Goal: Transaction & Acquisition: Purchase product/service

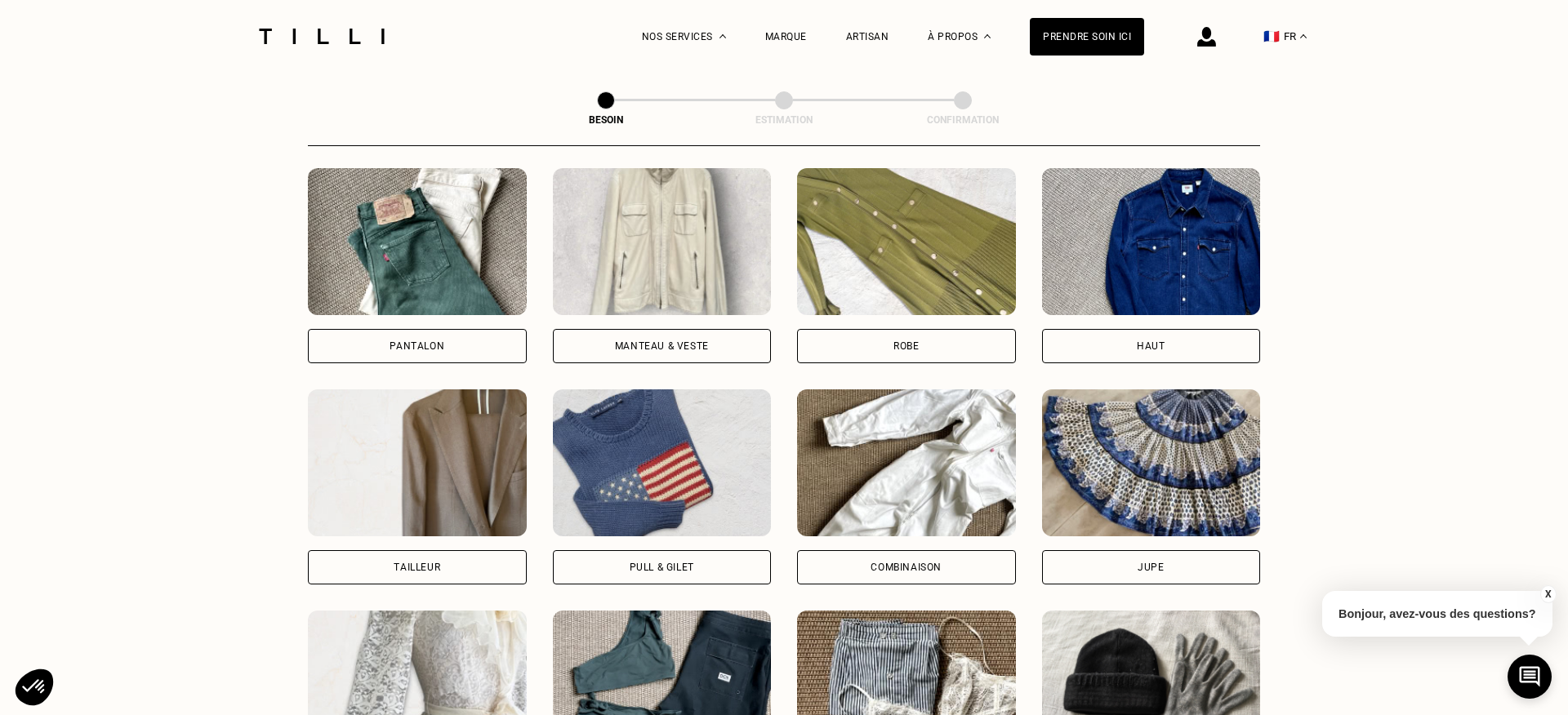
scroll to position [764, 0]
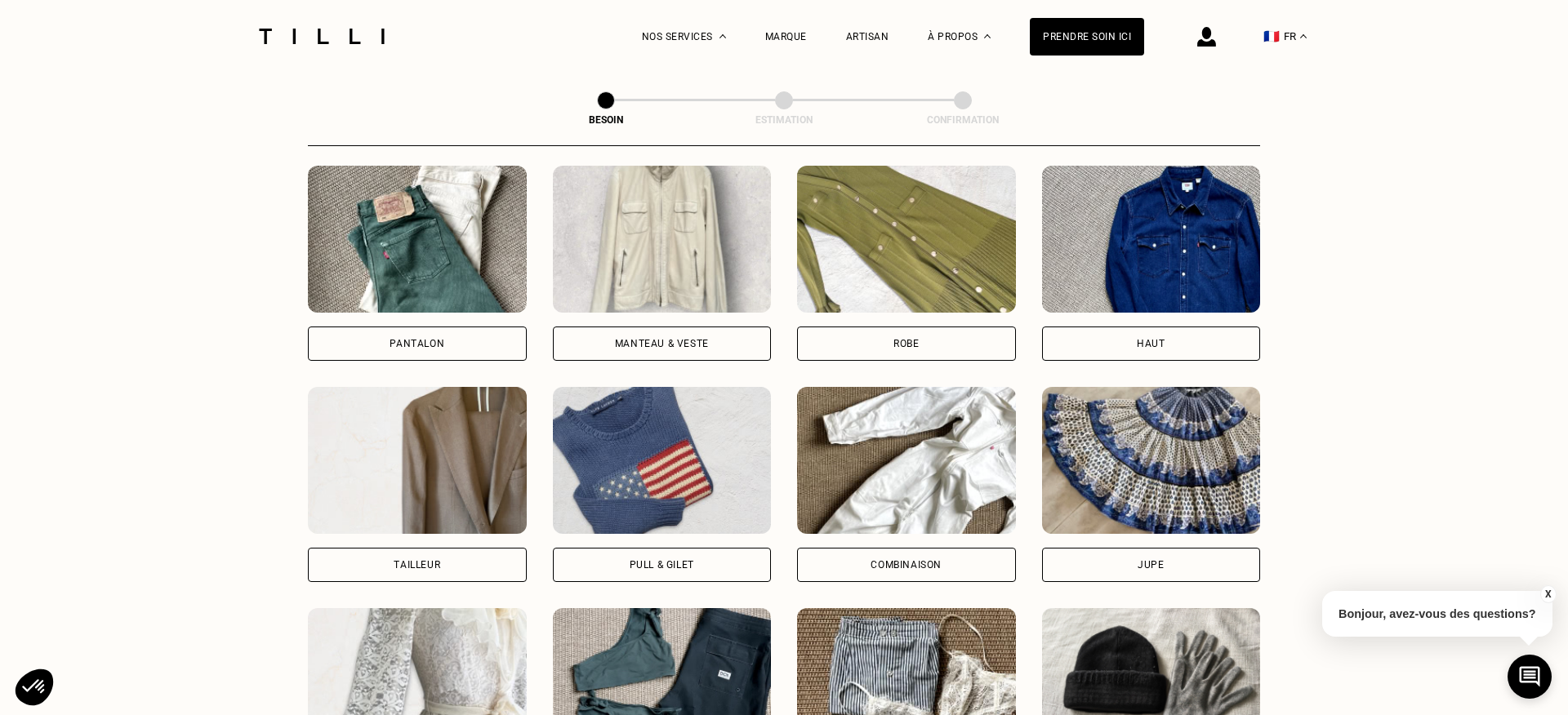
click at [646, 561] on div "Pull & gilet" at bounding box center [662, 565] width 64 height 9
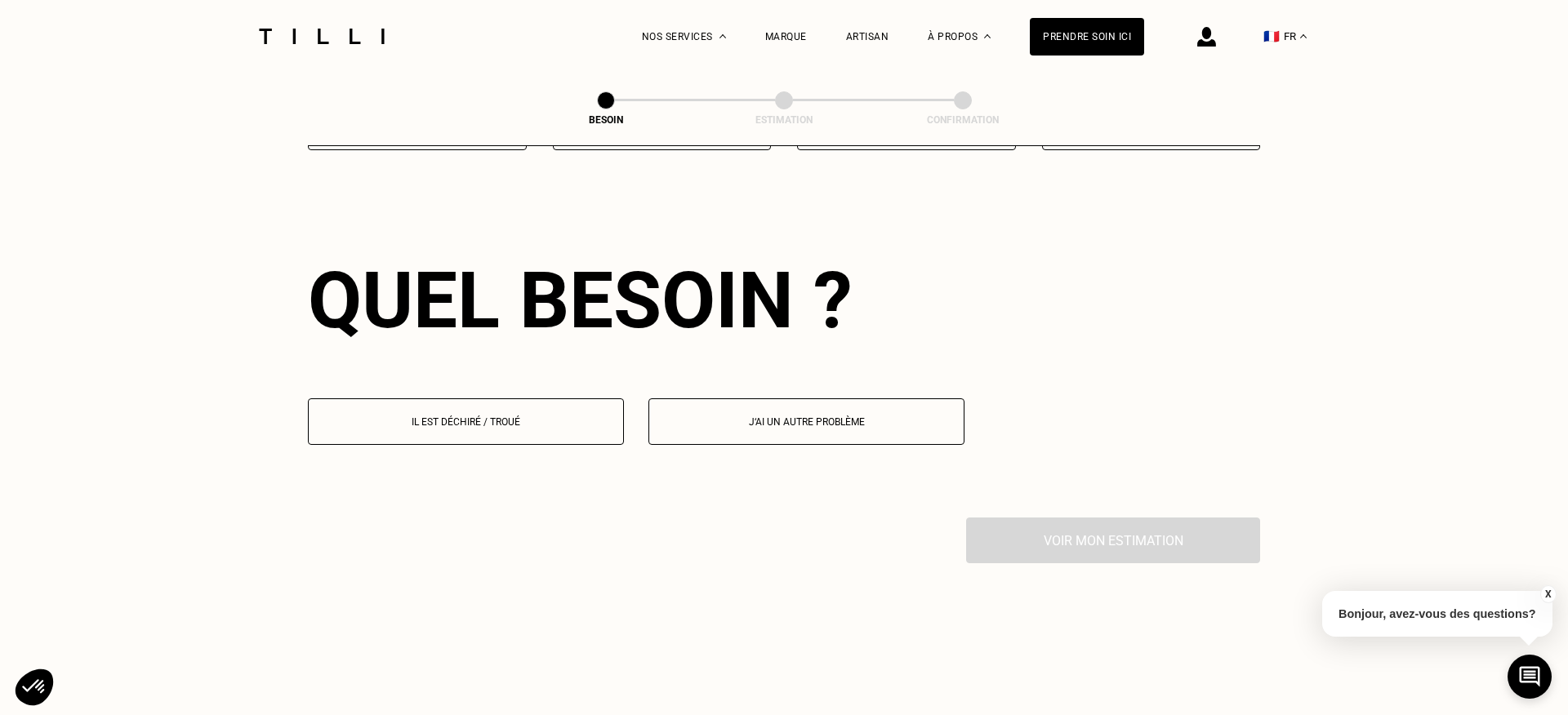
scroll to position [1417, 0]
click at [437, 418] on p "Il est déchiré / troué" at bounding box center [466, 423] width 298 height 11
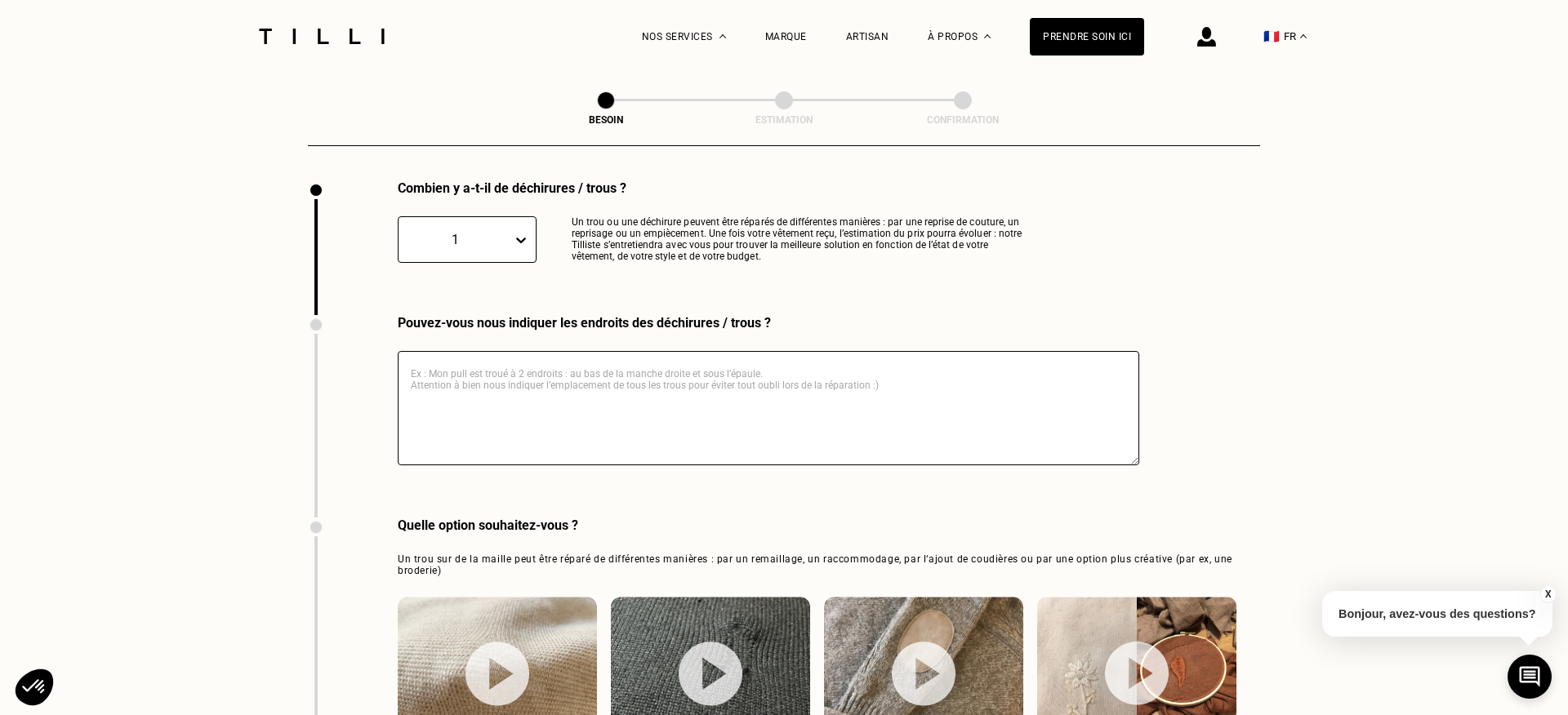
scroll to position [1758, 0]
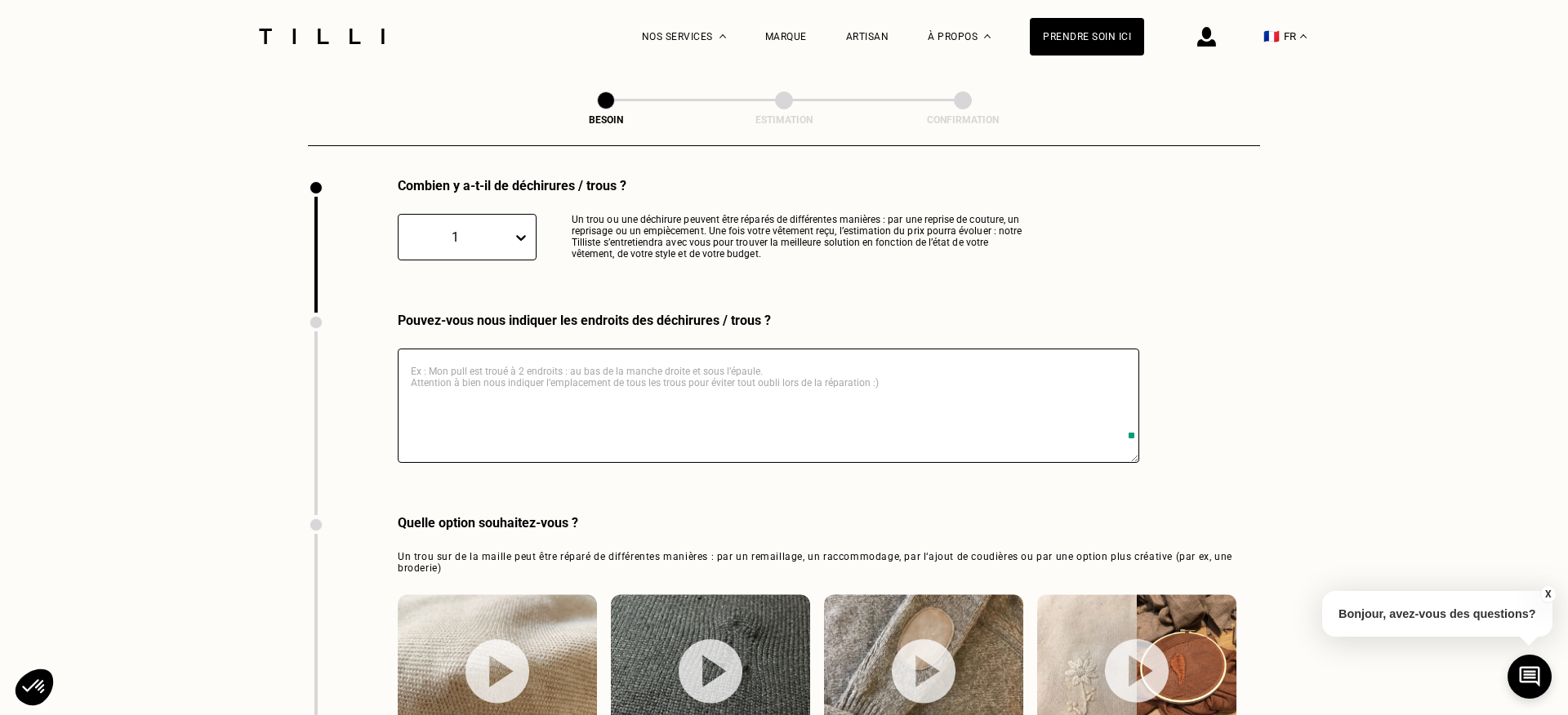
click at [558, 376] on textarea at bounding box center [768, 405] width 741 height 115
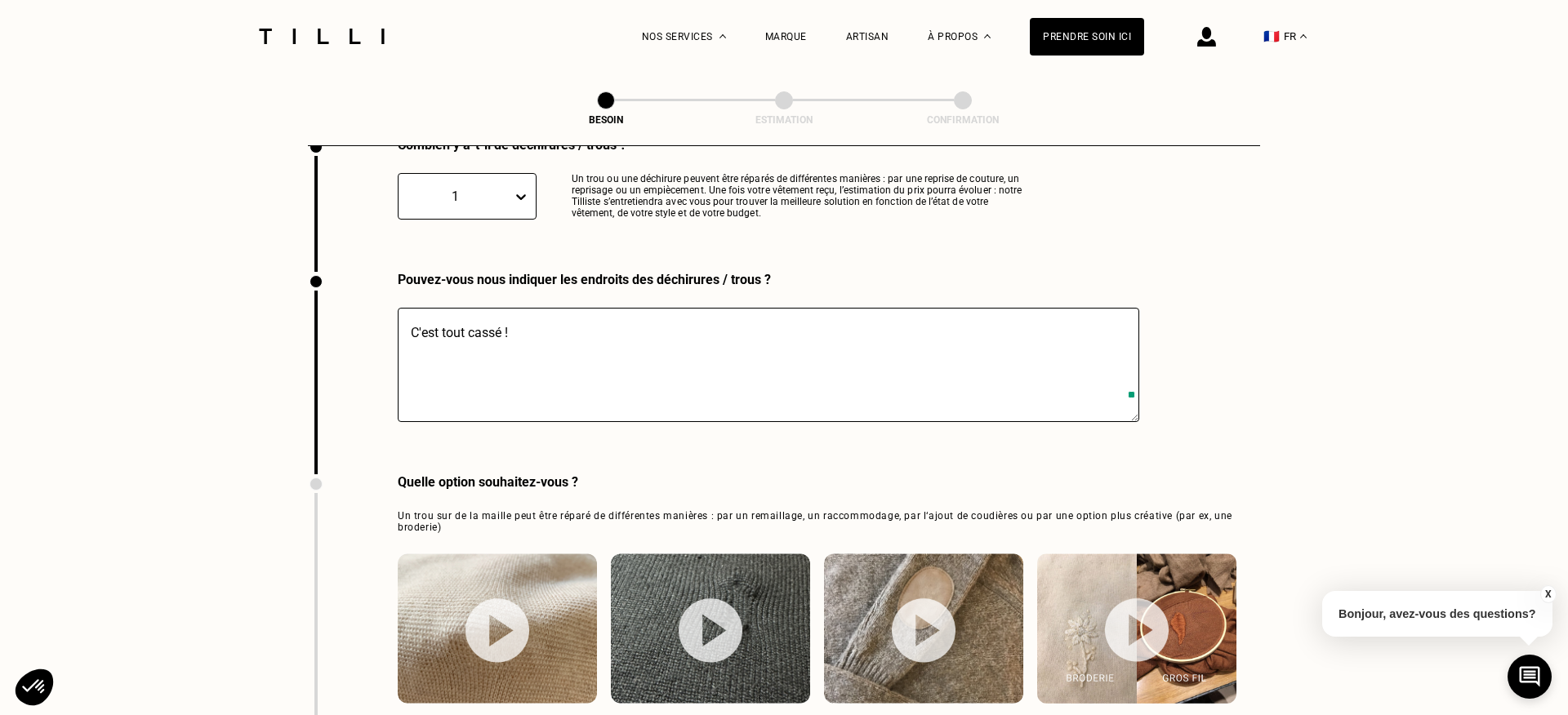
scroll to position [2106, 0]
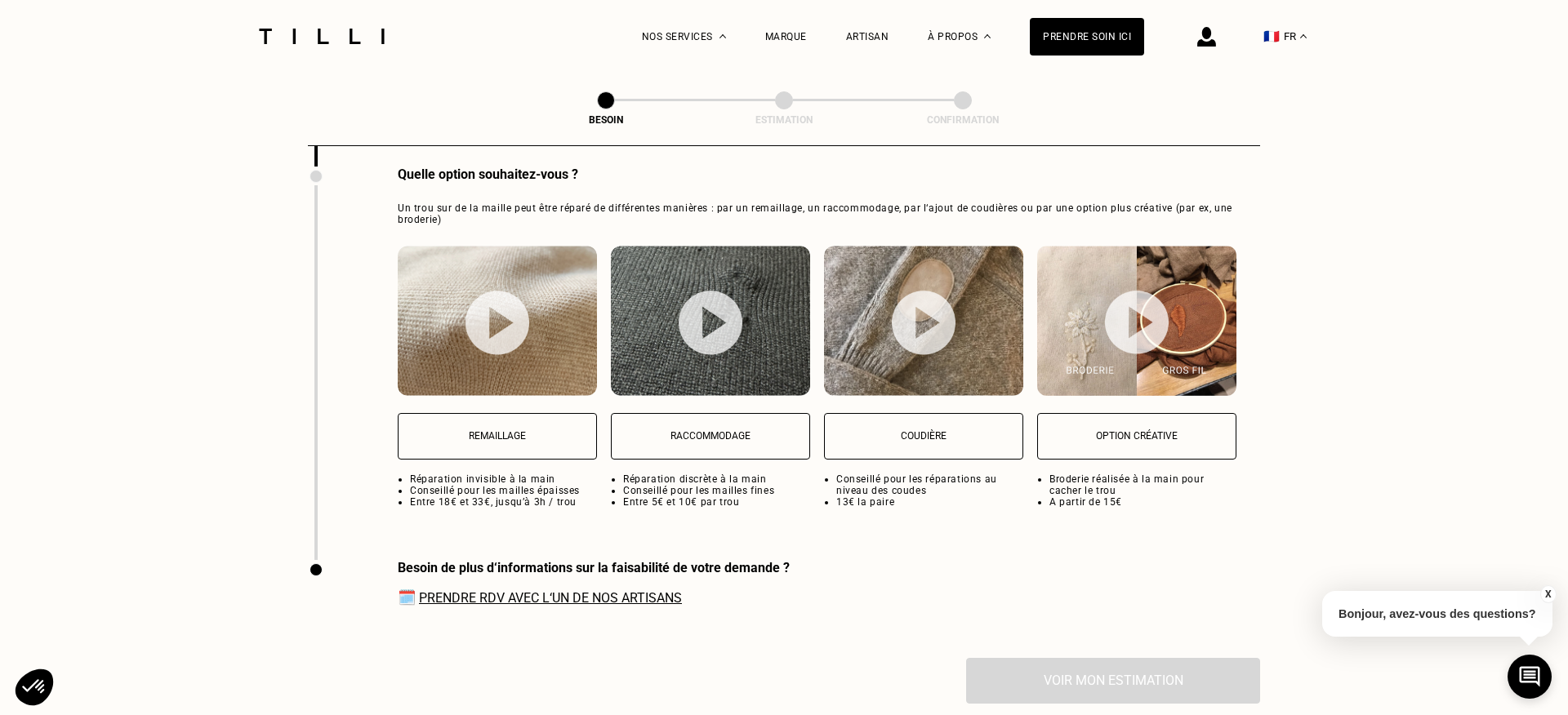
type textarea "C'est tout cassé !"
click at [675, 427] on button "Raccommodage" at bounding box center [710, 436] width 199 height 46
select select "FR"
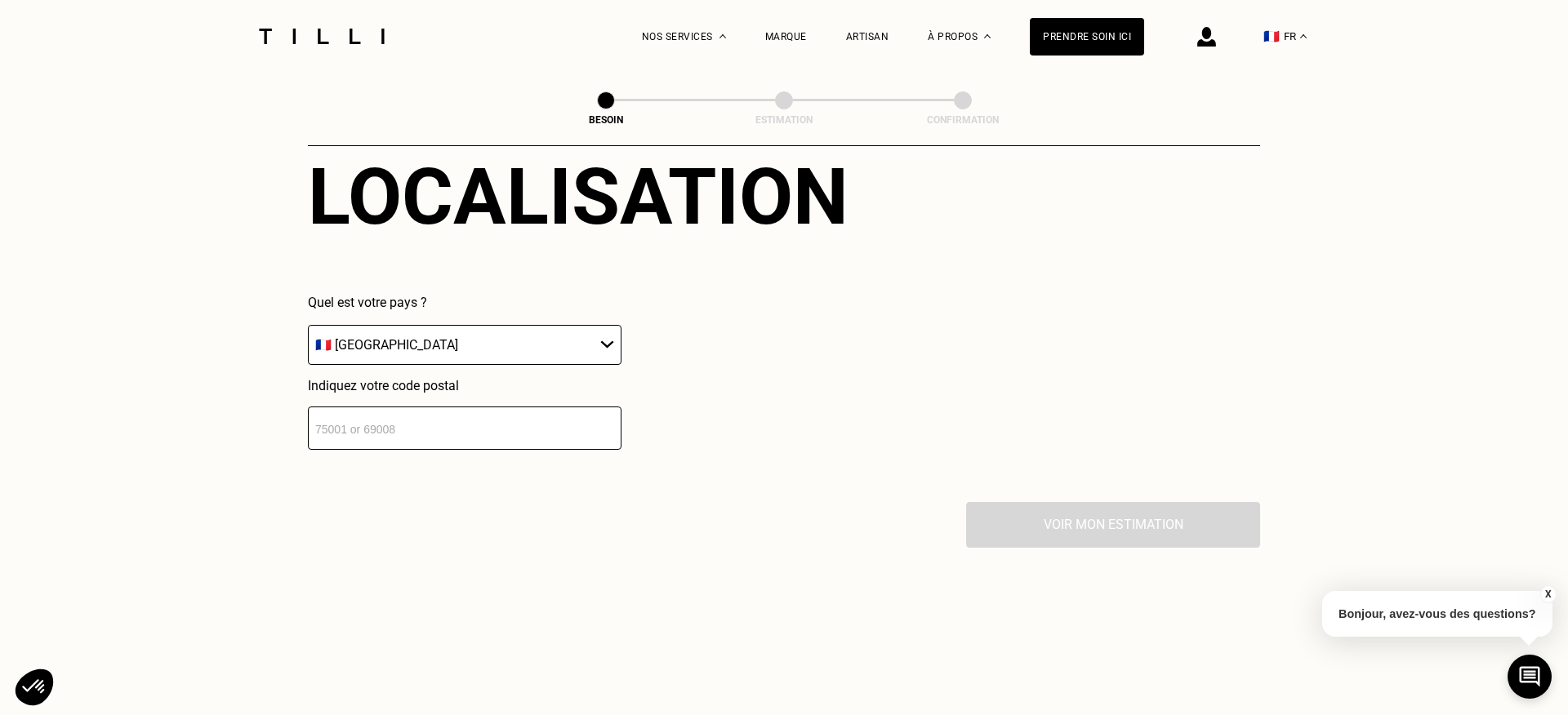
scroll to position [2718, 0]
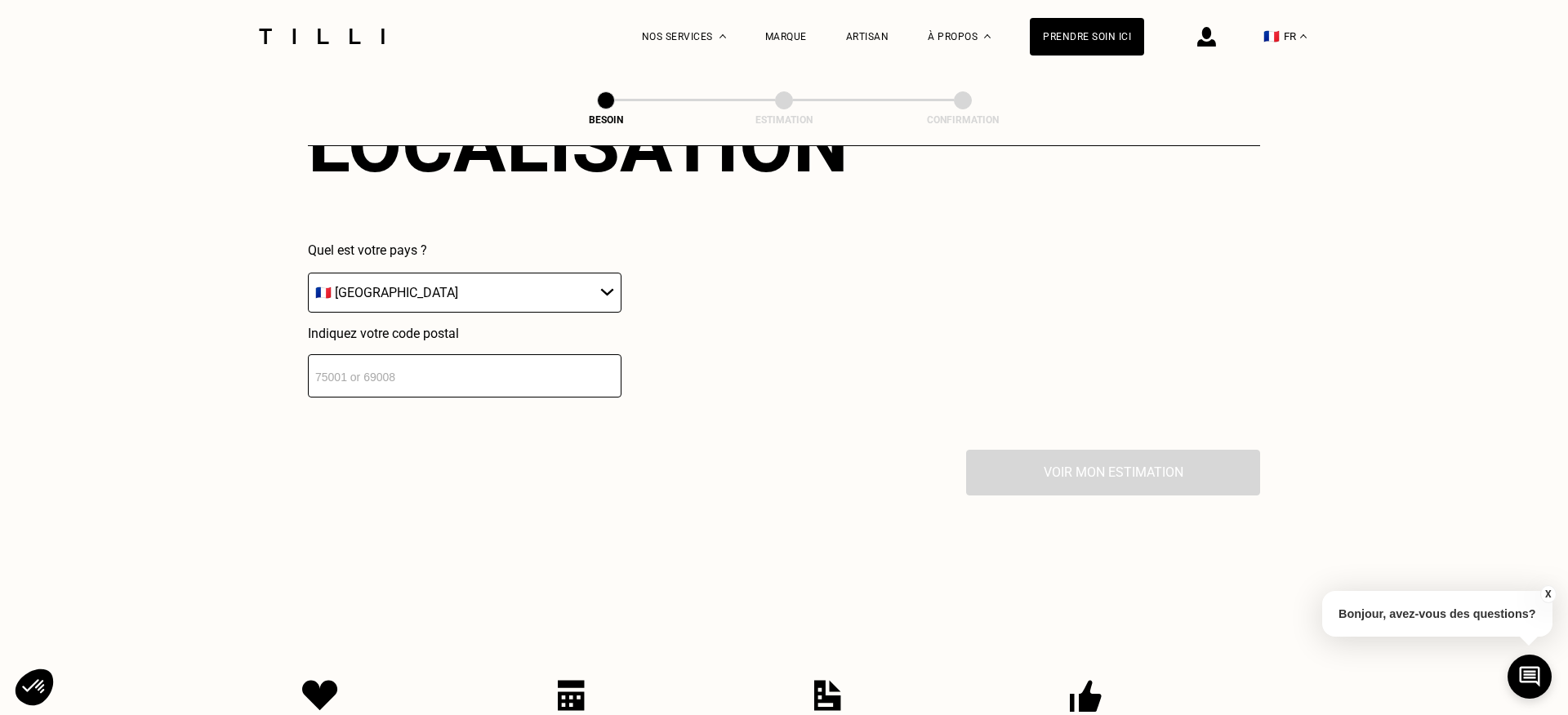
click at [499, 354] on input "number" at bounding box center [464, 376] width 313 height 44
type input "93400"
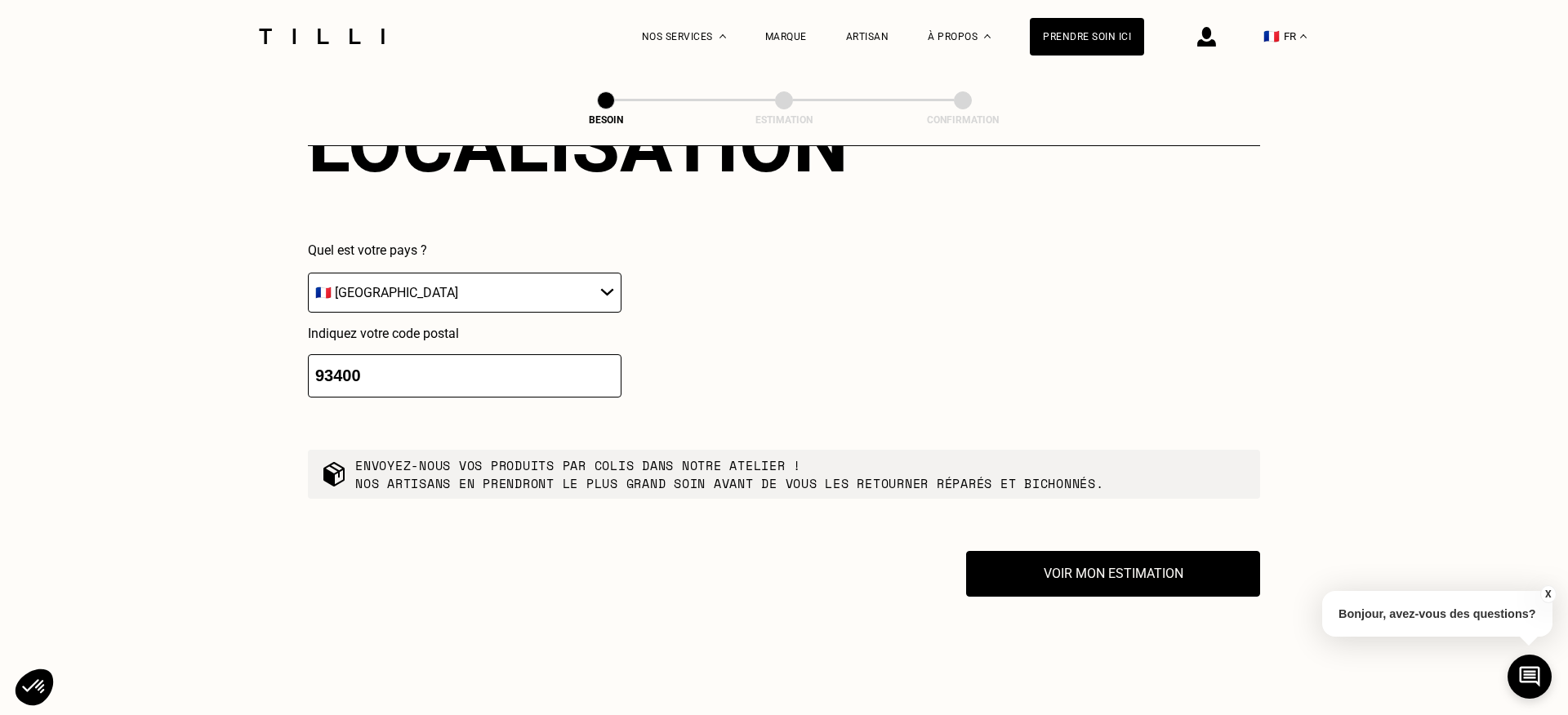
click at [797, 425] on div "Localisation Quel est votre pays ? 🇩🇪 [GEOGRAPHIC_DATA] 🇦🇹 [GEOGRAPHIC_DATA] 🇧🇪…" at bounding box center [784, 248] width 953 height 403
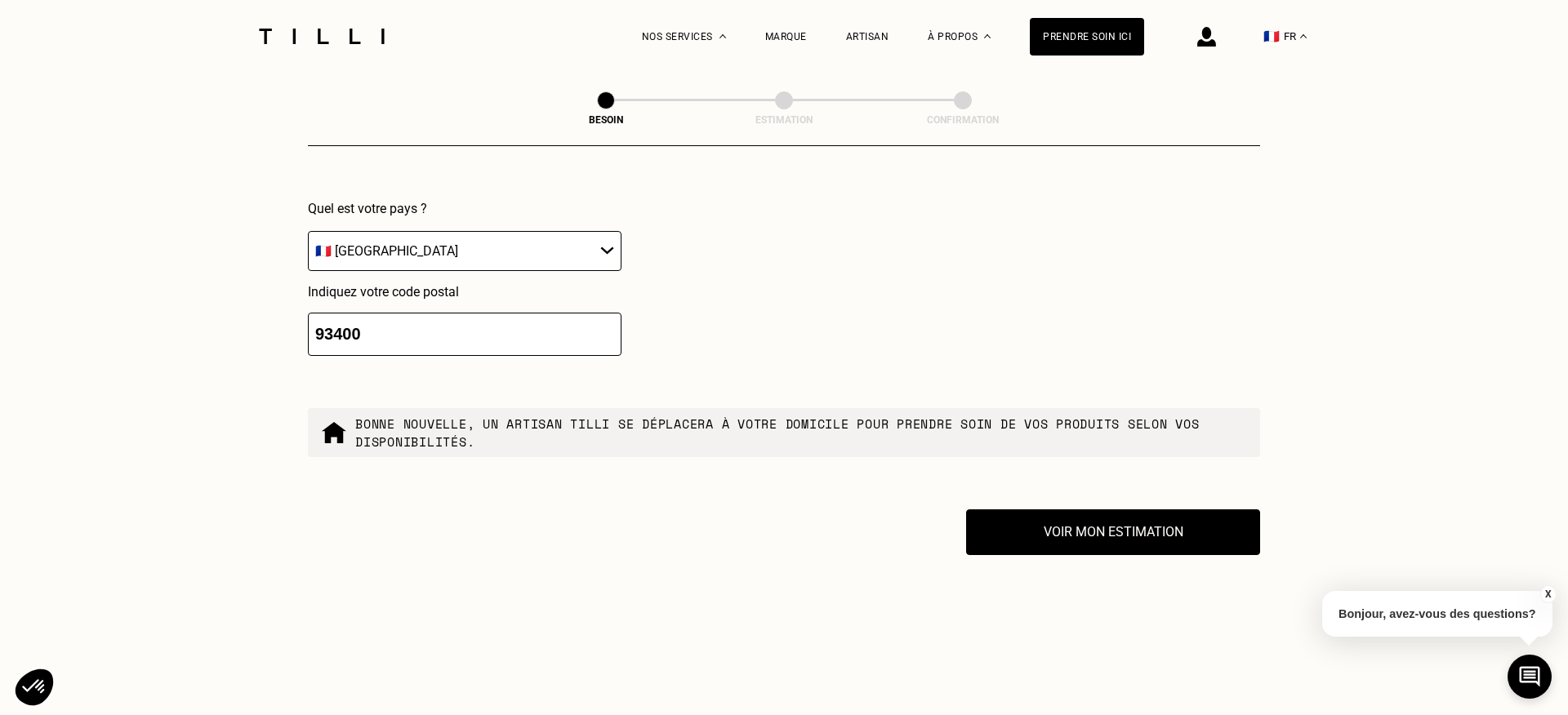
scroll to position [2672, 0]
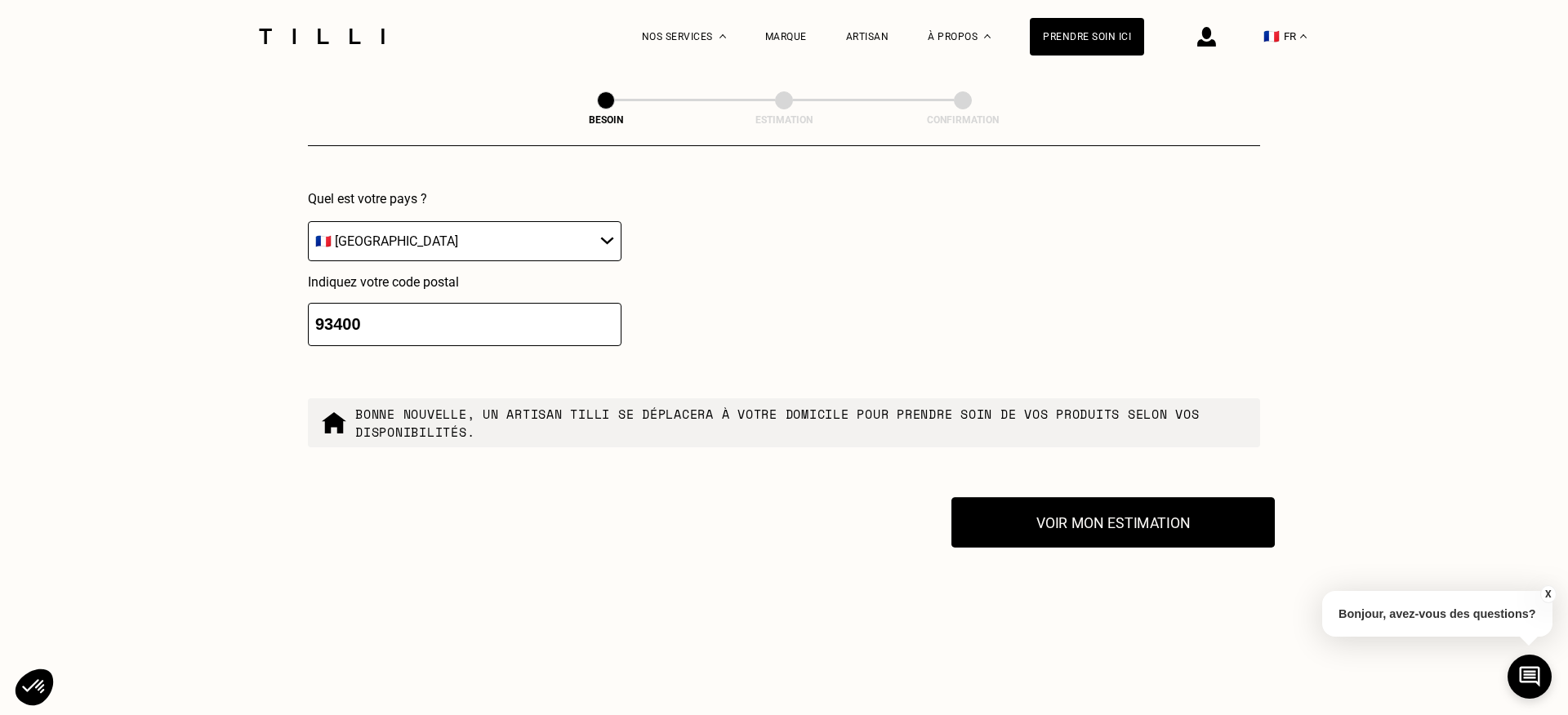
click at [1034, 510] on button "Voir mon estimation" at bounding box center [1113, 522] width 323 height 50
click at [1078, 497] on button "Voir mon estimation" at bounding box center [1113, 522] width 323 height 50
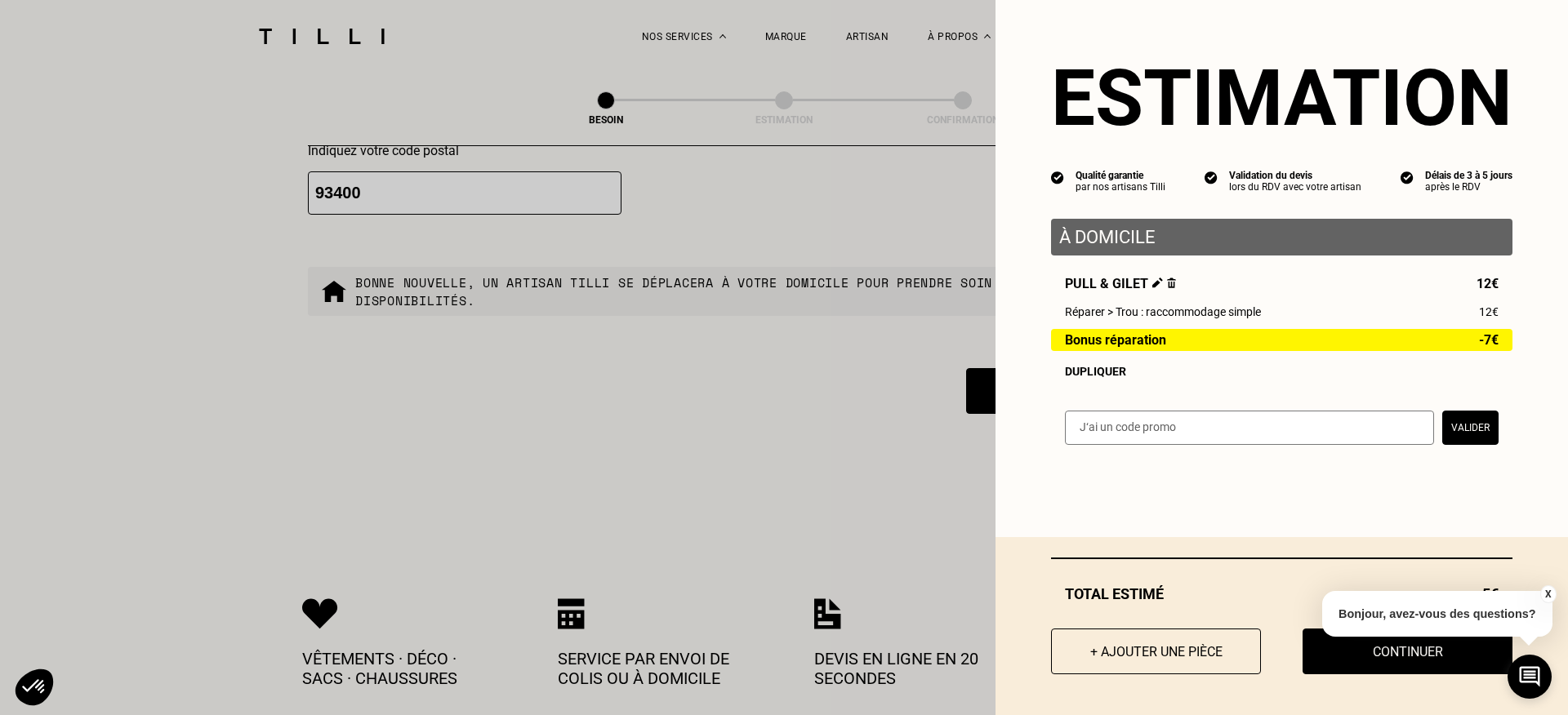
scroll to position [2802, 0]
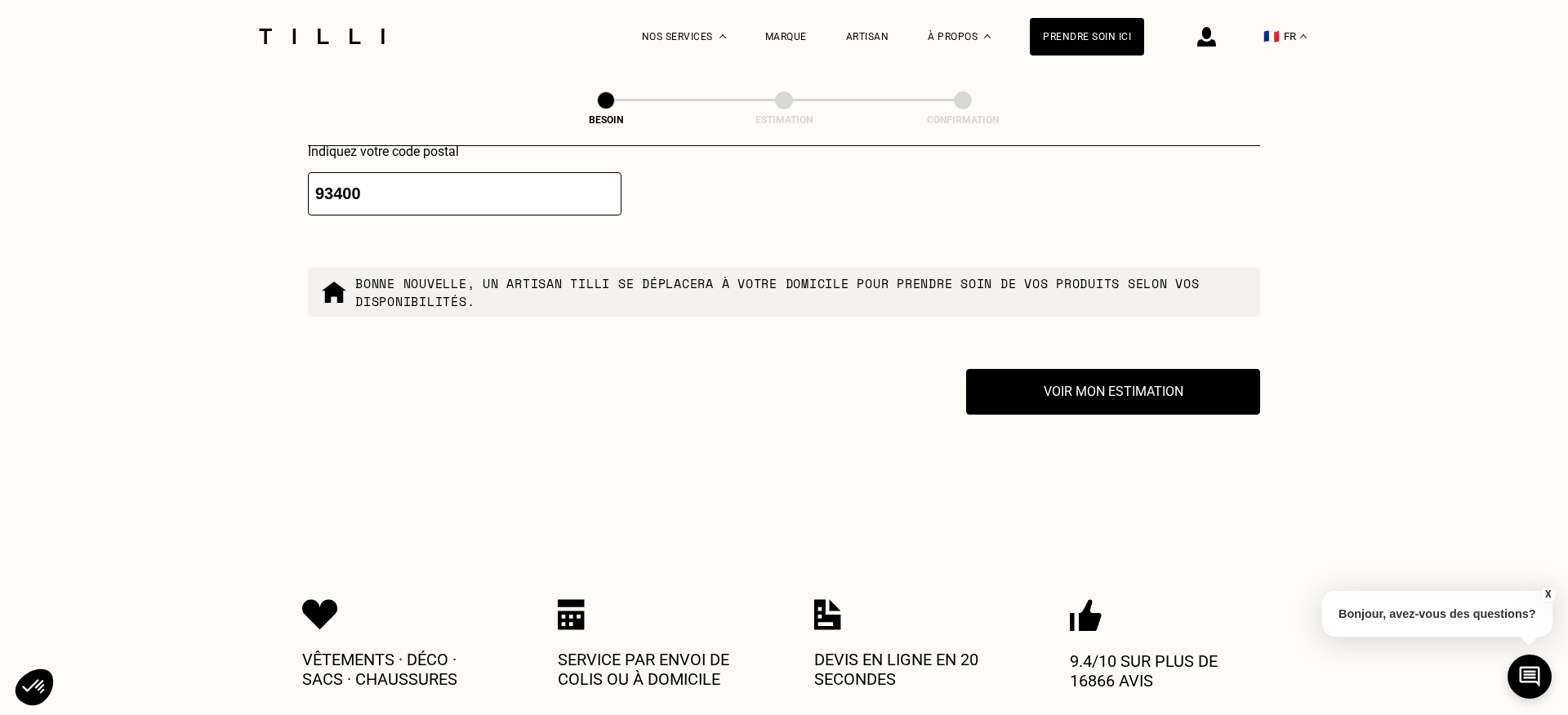
click at [1545, 590] on button "X" at bounding box center [1547, 594] width 16 height 18
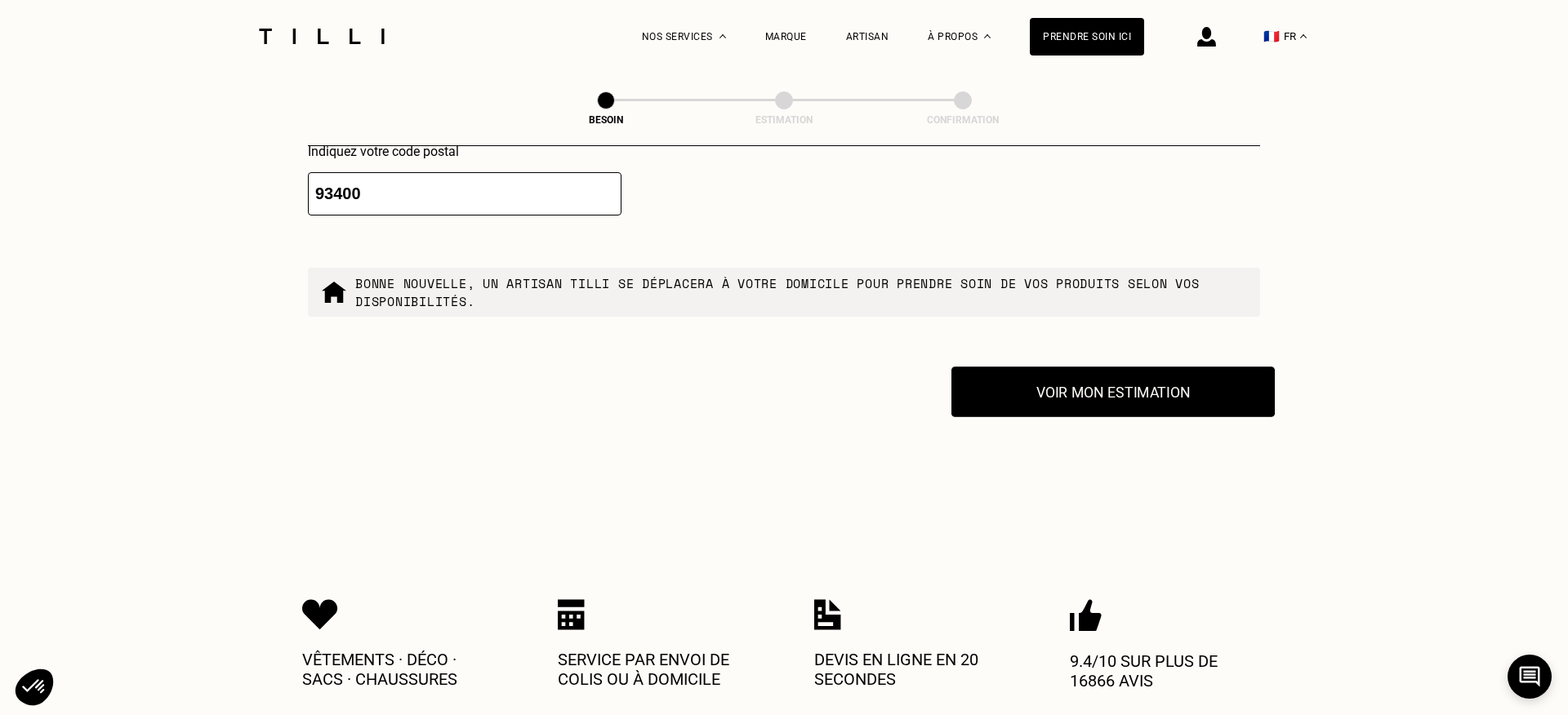
click at [1142, 378] on button "Voir mon estimation" at bounding box center [1113, 391] width 323 height 50
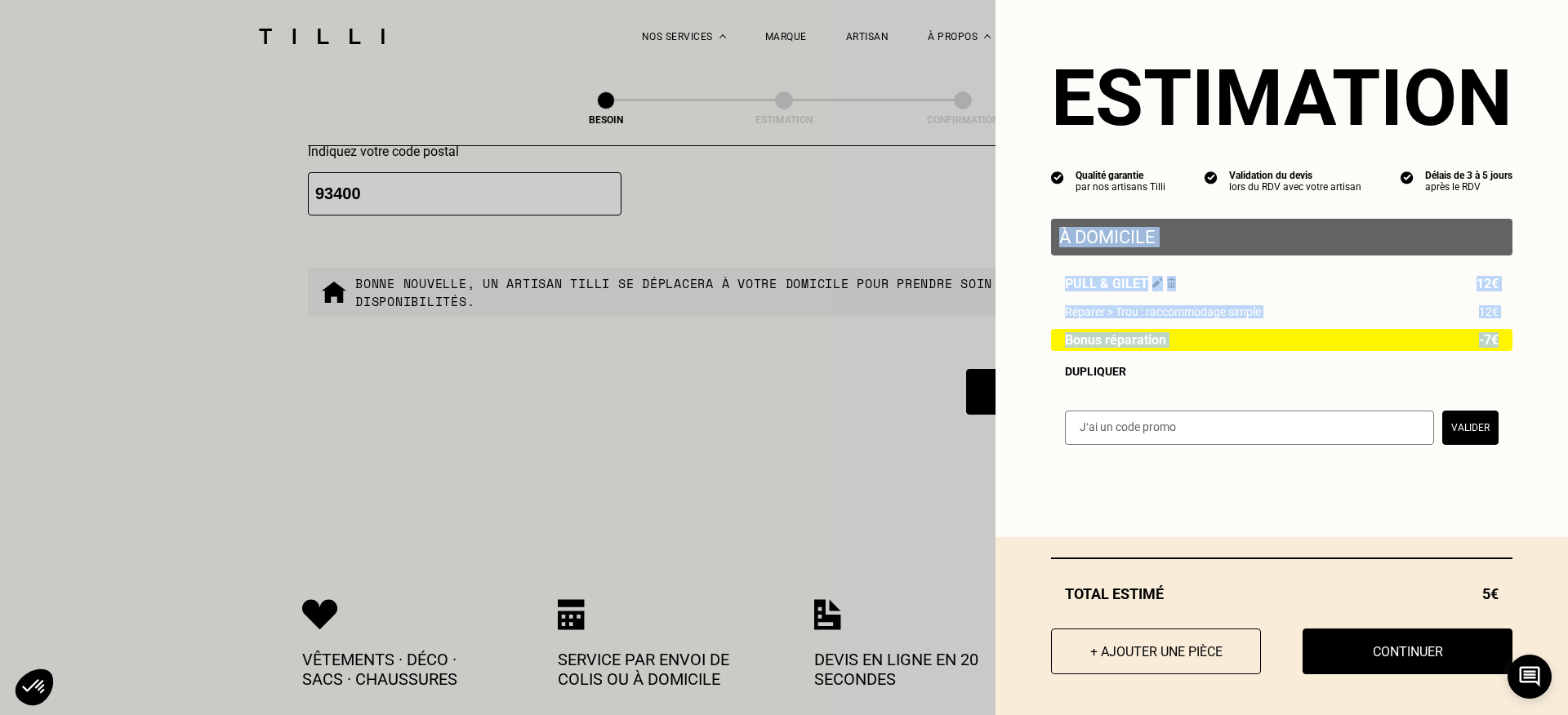
drag, startPoint x: 1028, startPoint y: 236, endPoint x: 1330, endPoint y: 351, distance: 323.2
click at [1330, 350] on div "Estimation Qualité garantie par nos artisans Tilli Validation du devis lors du …" at bounding box center [1281, 233] width 573 height 466
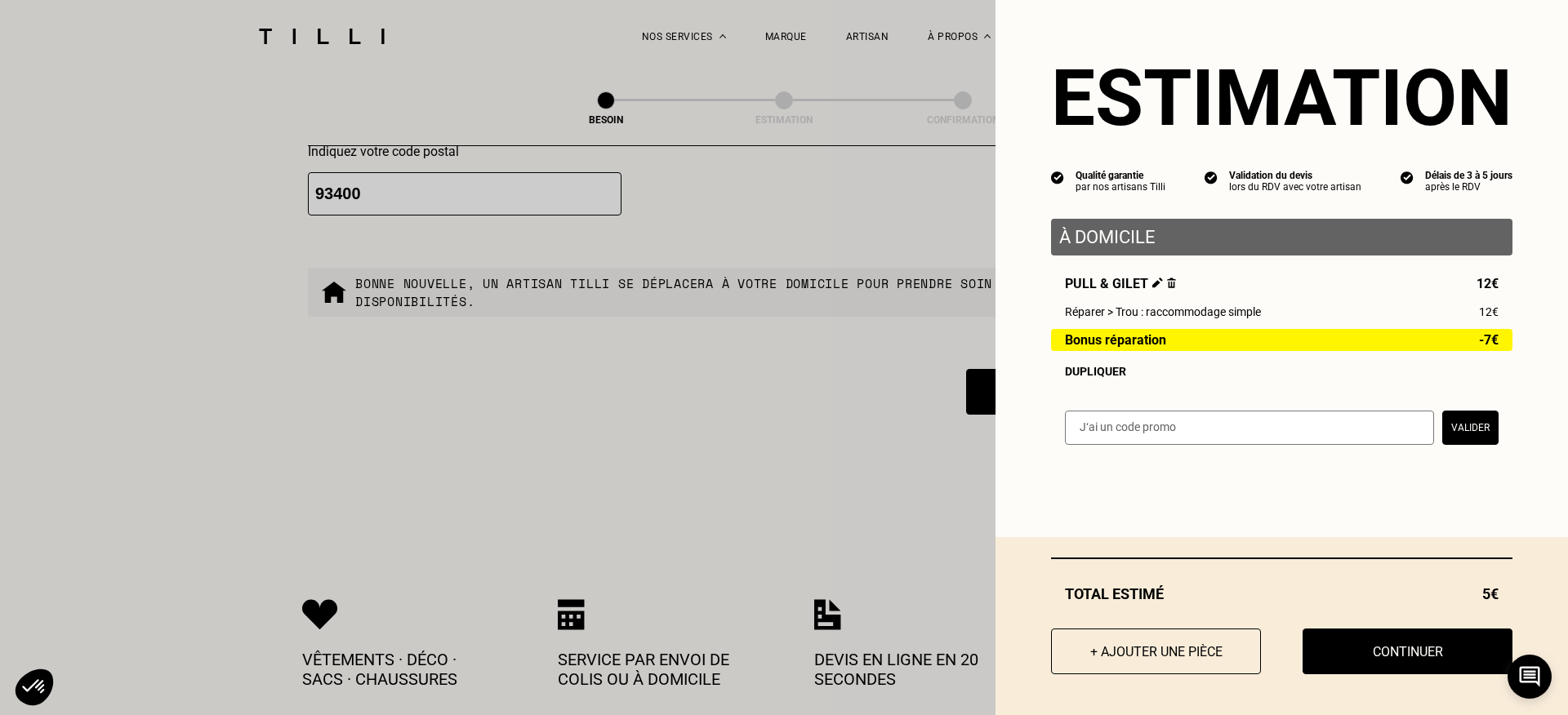
click at [1458, 347] on div "Bonus réparation -7€" at bounding box center [1281, 340] width 461 height 22
drag, startPoint x: 1504, startPoint y: 345, endPoint x: 1462, endPoint y: 344, distance: 42.0
click at [1461, 344] on div "Bonus réparation -7€" at bounding box center [1281, 340] width 461 height 22
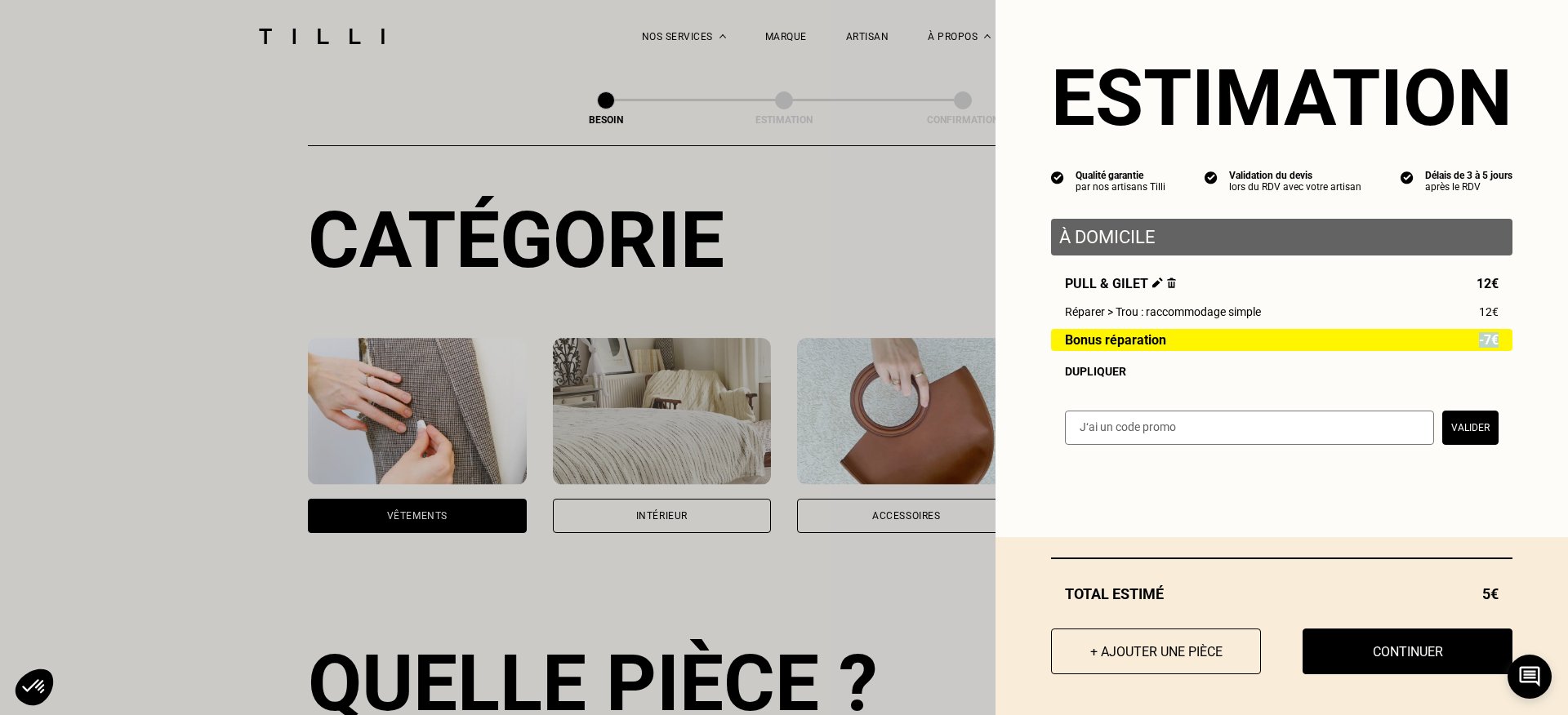
scroll to position [0, 0]
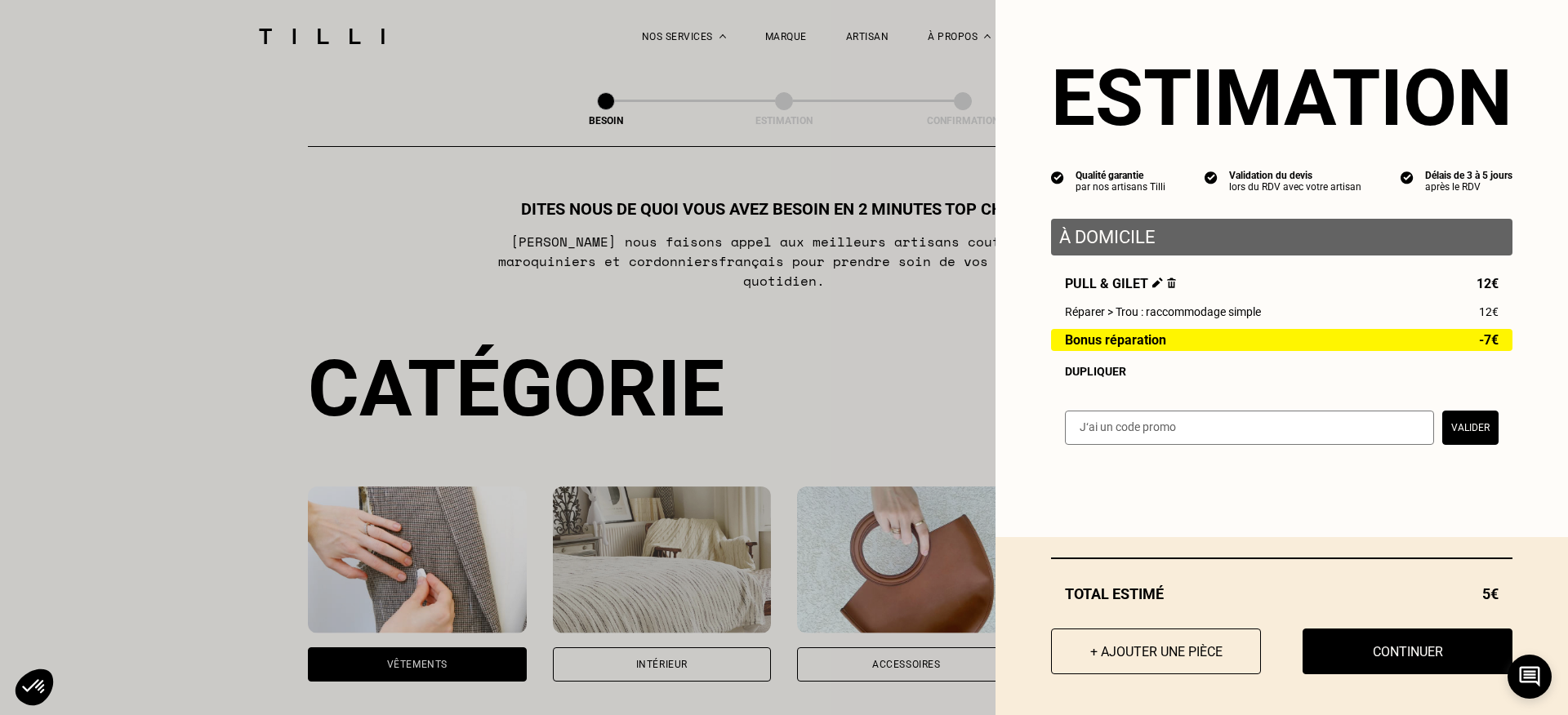
click at [1481, 341] on span "-7€" at bounding box center [1488, 340] width 20 height 14
drag, startPoint x: 1509, startPoint y: 353, endPoint x: 1445, endPoint y: 234, distance: 135.1
click at [1445, 234] on div "À domicile Pull & gilet 12€ Réparer > Trou : raccommodage simple 12€ Bonus répa…" at bounding box center [1281, 298] width 461 height 159
click at [1465, 278] on div "Pull & gilet 12€" at bounding box center [1282, 283] width 434 height 15
drag, startPoint x: 1452, startPoint y: 264, endPoint x: 1504, endPoint y: 353, distance: 103.1
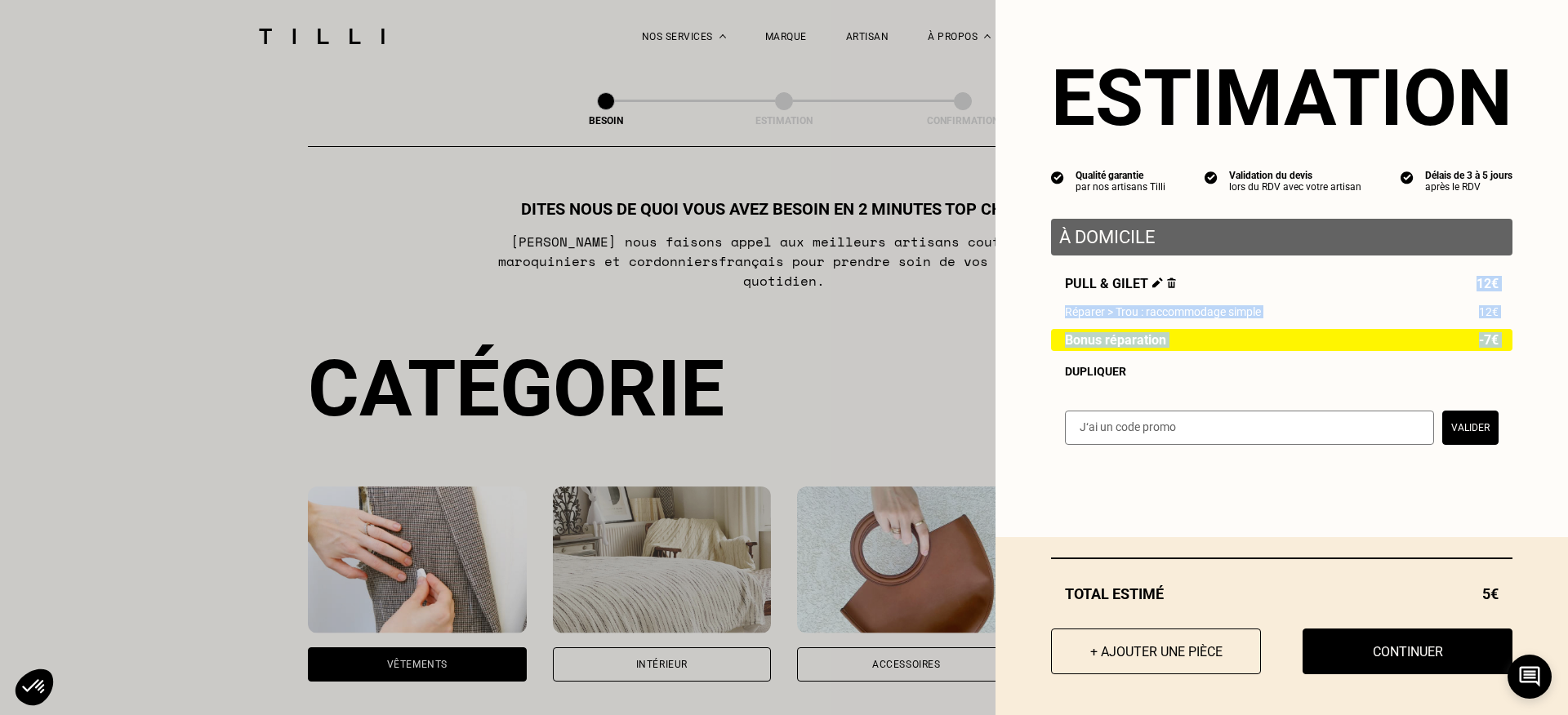
click at [1504, 353] on div "À domicile Pull & gilet 12€ Réparer > Trou : raccommodage simple 12€ Bonus répa…" at bounding box center [1281, 298] width 461 height 159
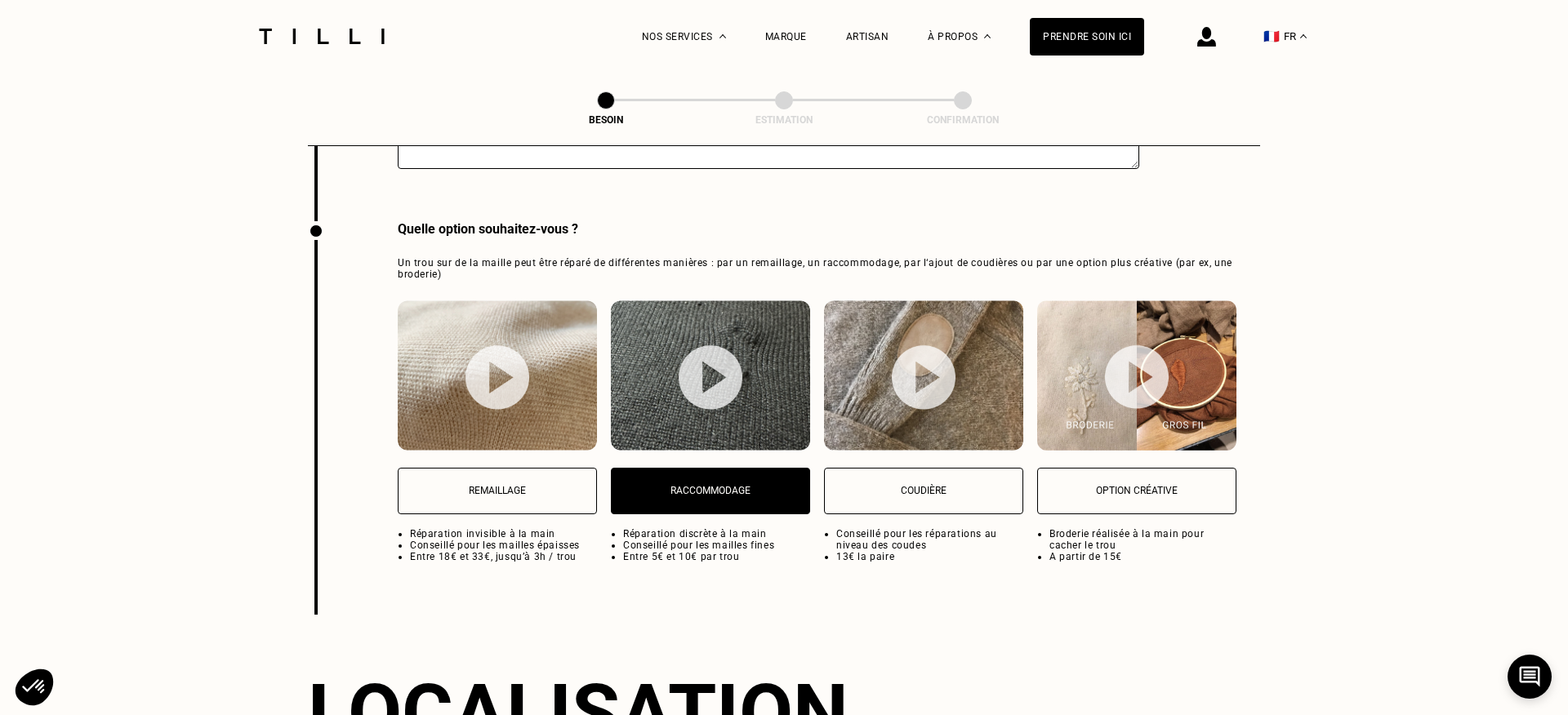
scroll to position [2061, 0]
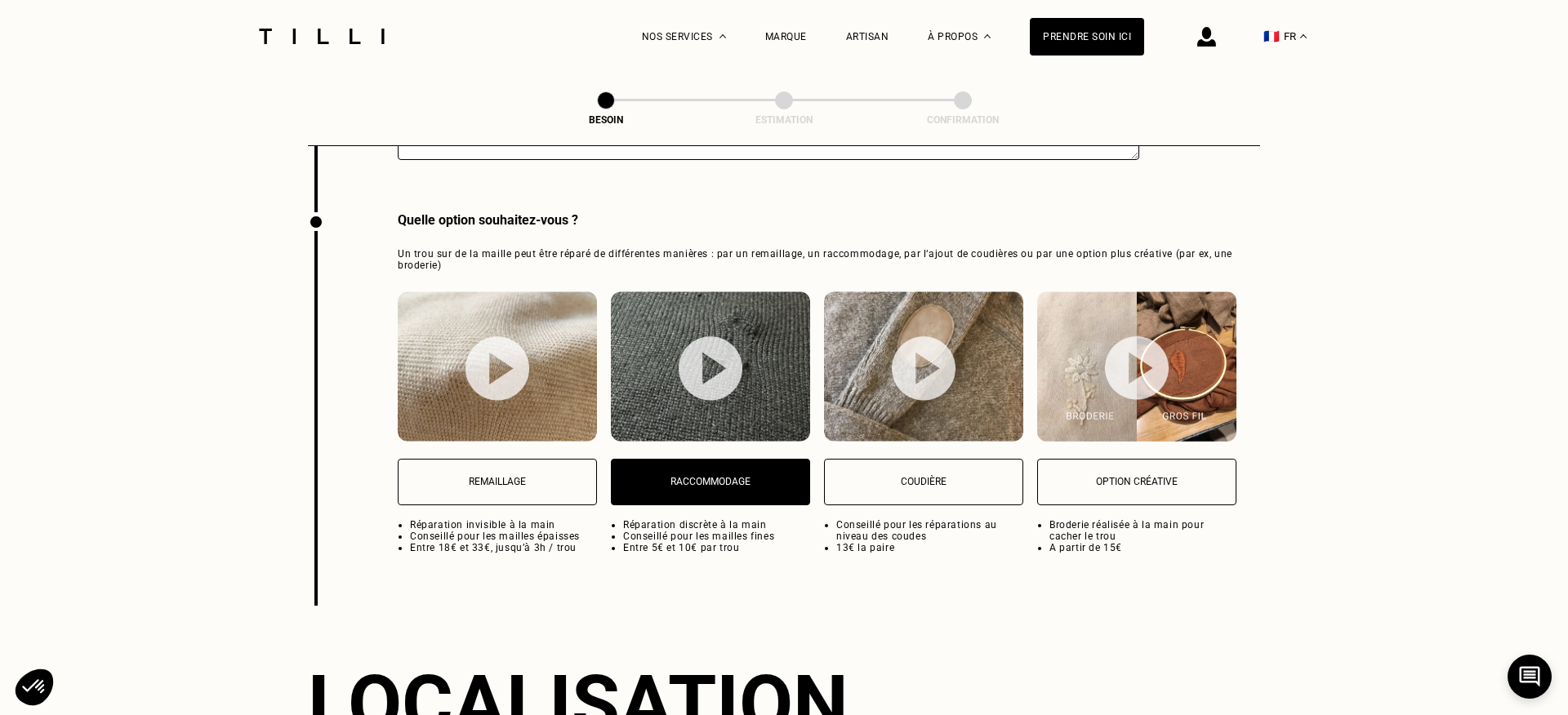
click at [502, 476] on p "Remaillage" at bounding box center [496, 482] width 181 height 11
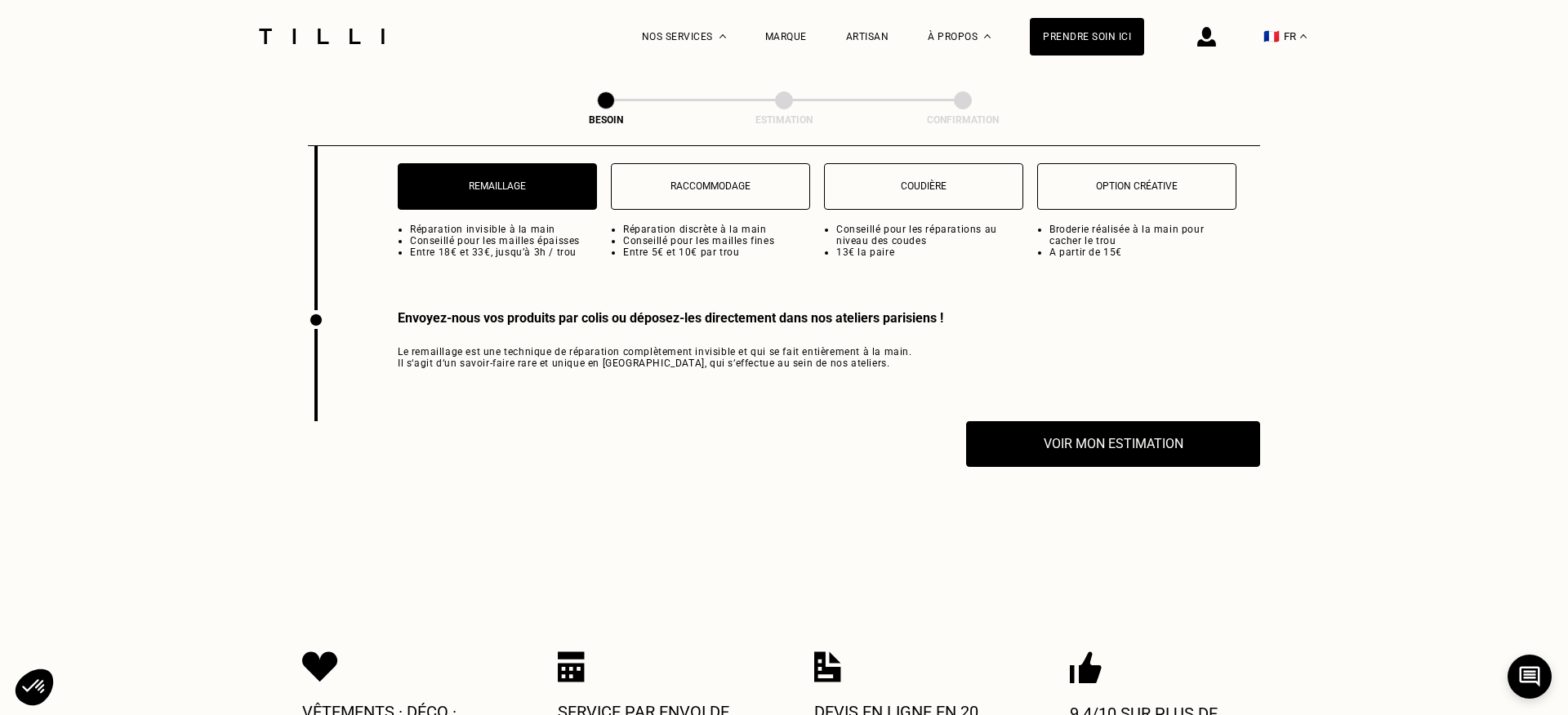
scroll to position [2321, 0]
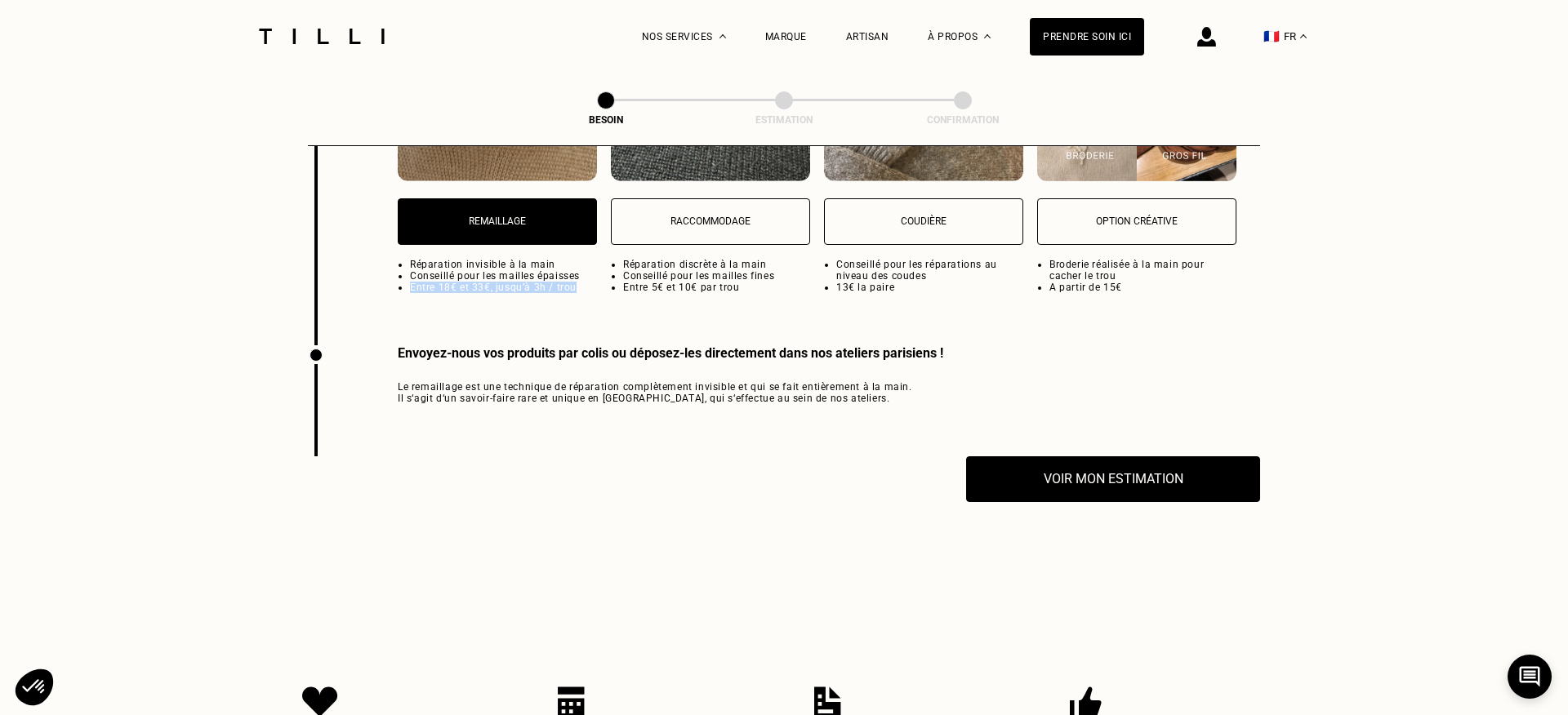
drag, startPoint x: 383, startPoint y: 264, endPoint x: 564, endPoint y: 282, distance: 181.9
click at [564, 281] on div "Quelle option souhaitez-vous ? Un trou sur de la maille peut être réparé de dif…" at bounding box center [784, 149] width 953 height 394
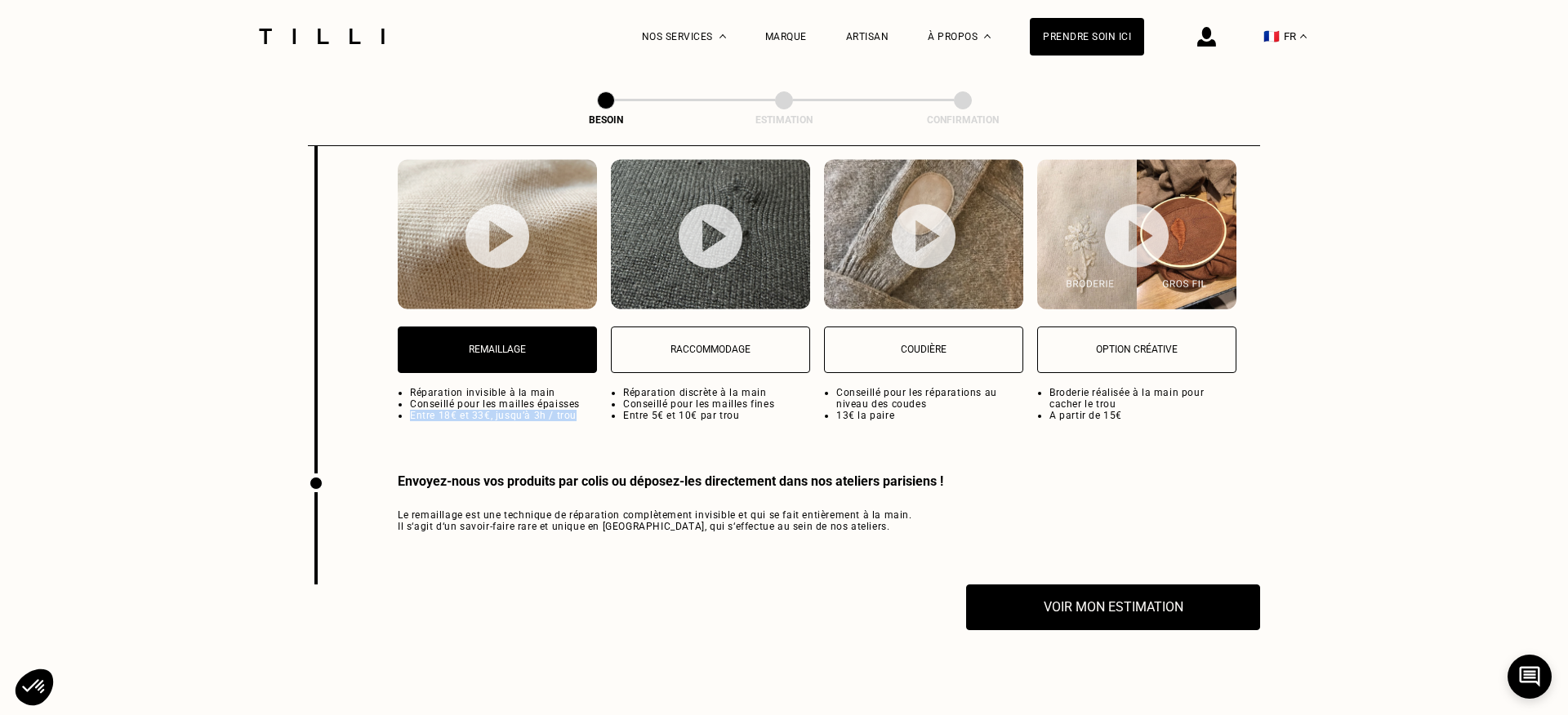
scroll to position [2144, 0]
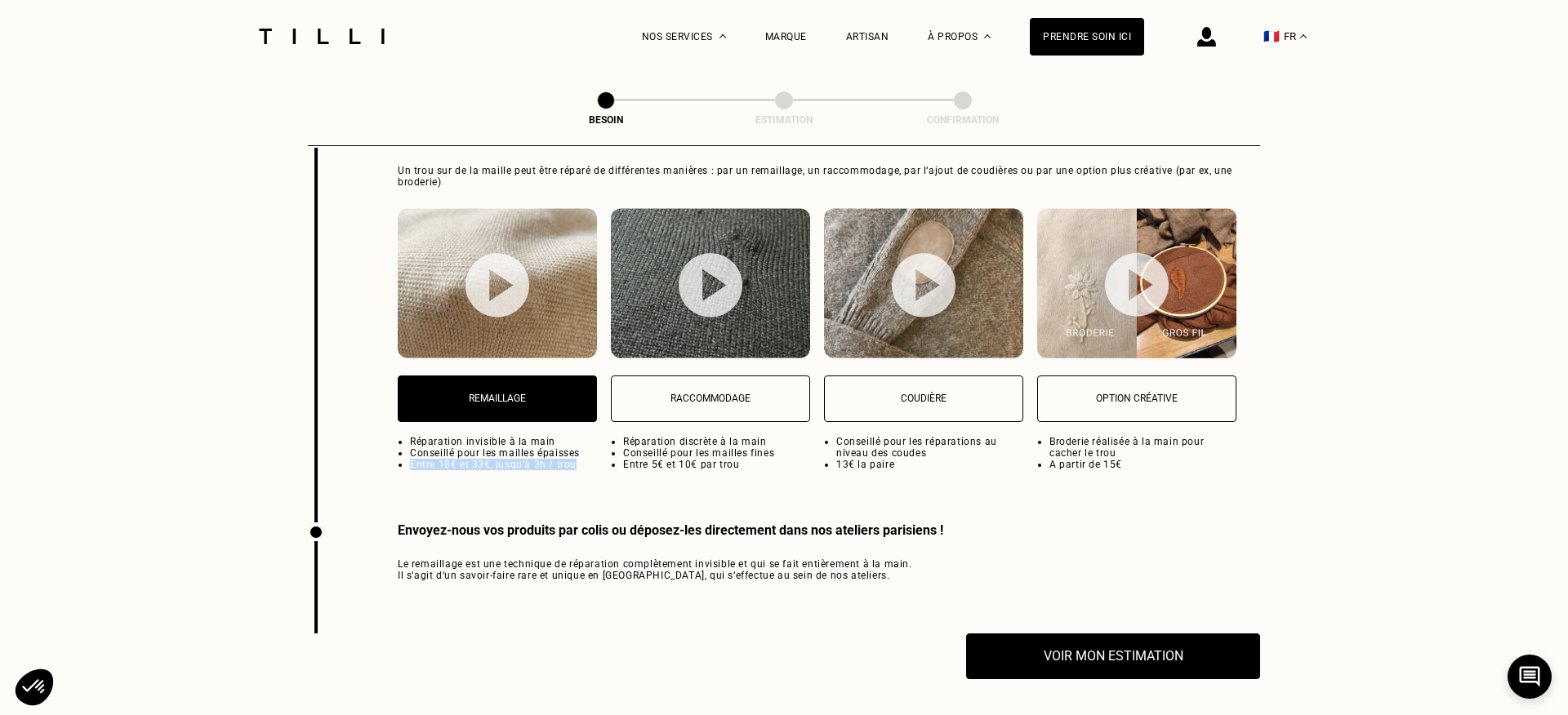
click at [941, 393] on p "Coudière" at bounding box center [923, 399] width 181 height 11
select select "FR"
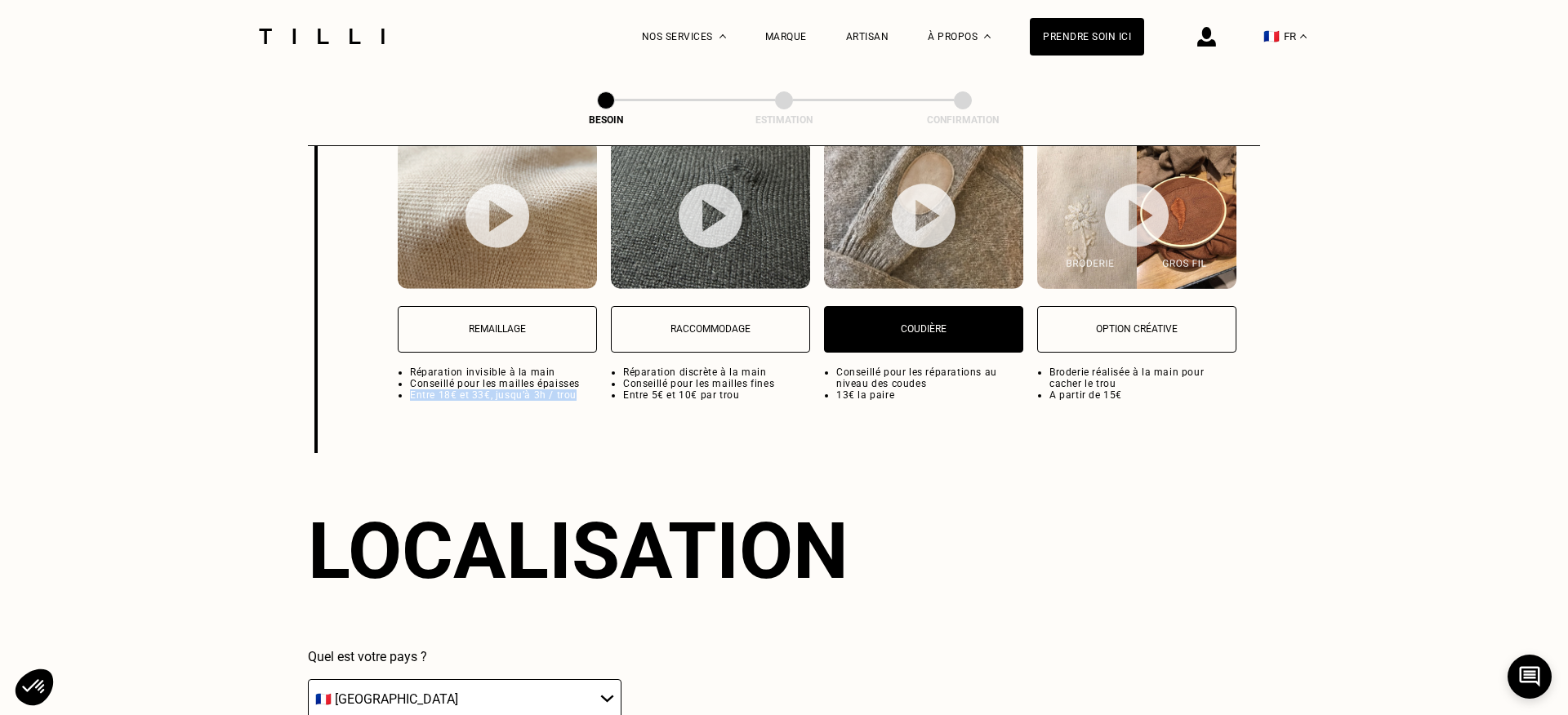
scroll to position [2085, 0]
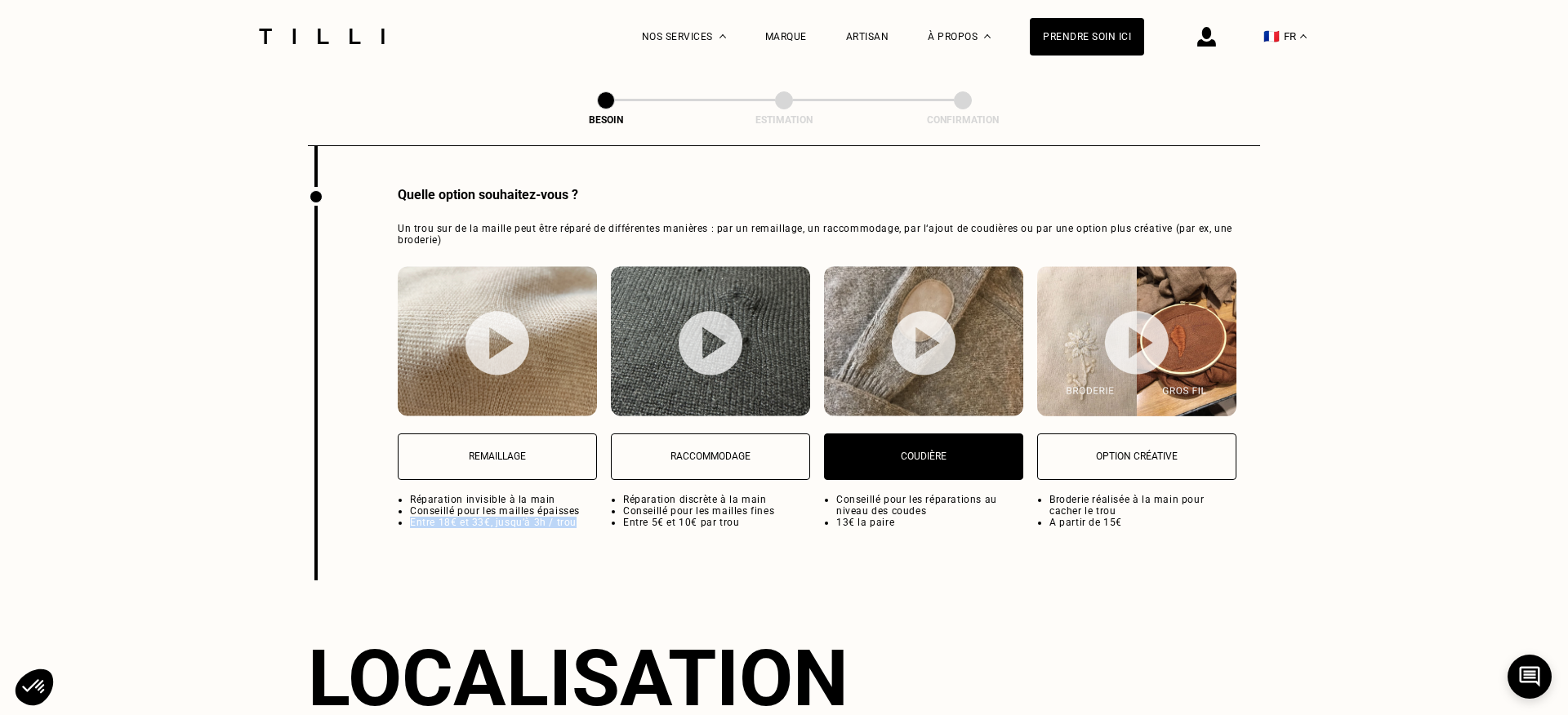
click at [498, 451] on p "Remaillage" at bounding box center [496, 456] width 181 height 11
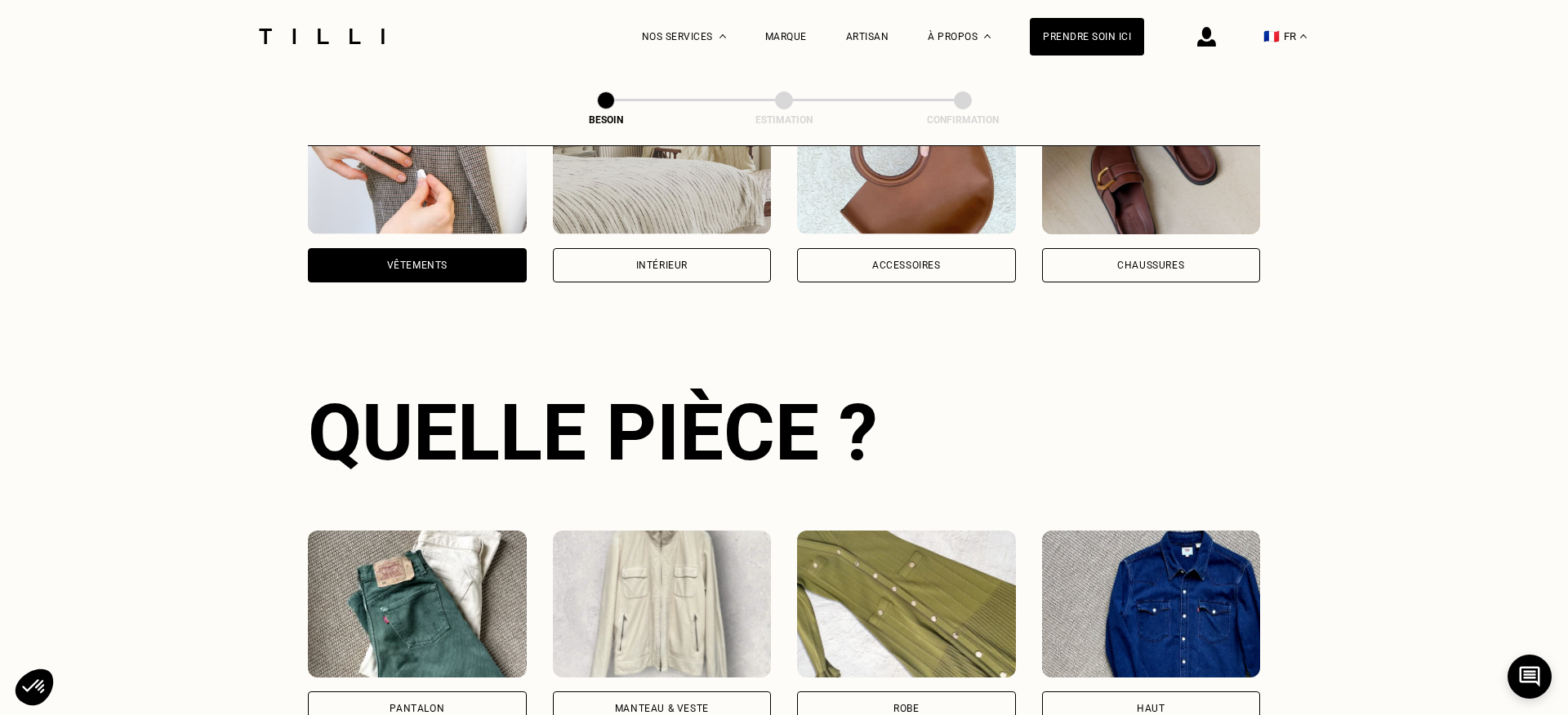
scroll to position [0, 0]
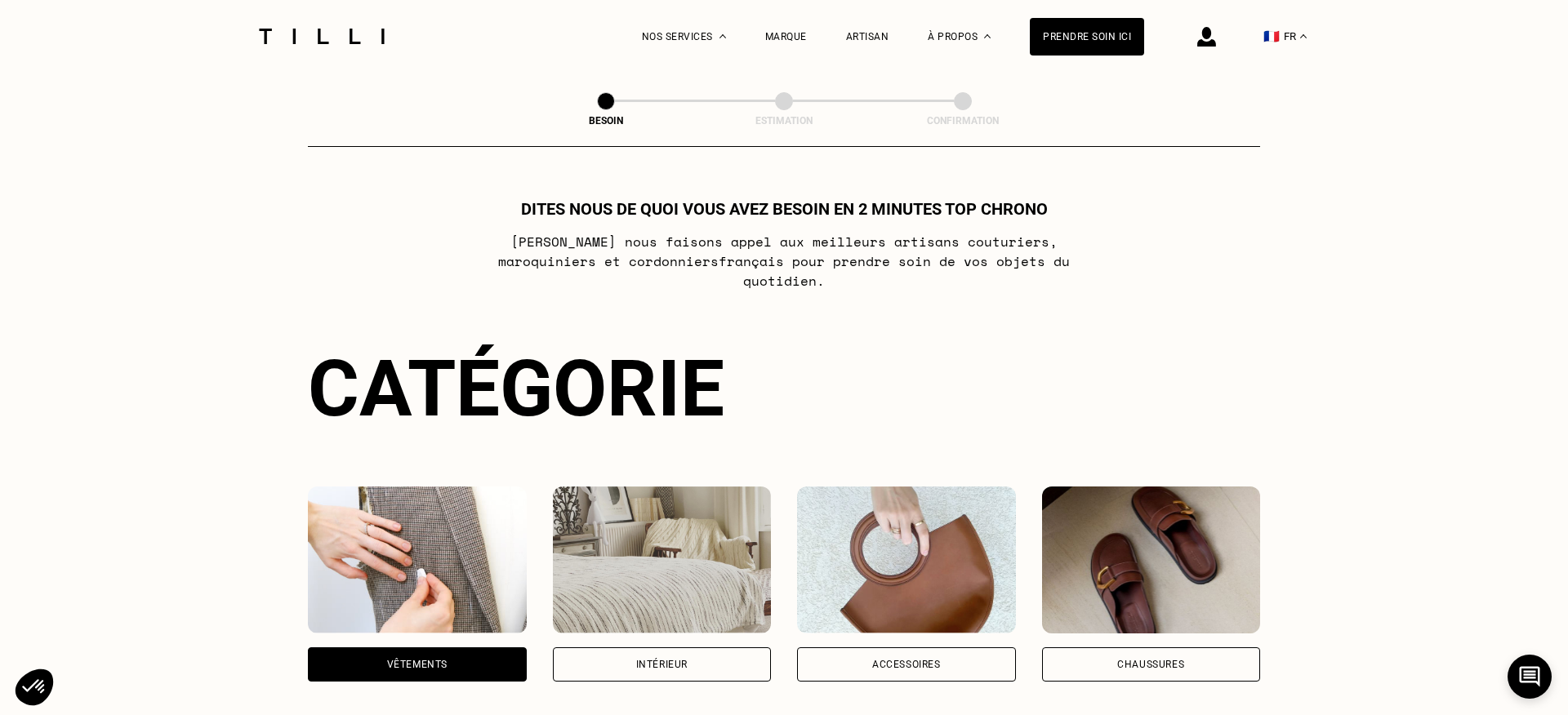
click at [334, 35] on img at bounding box center [321, 36] width 137 height 15
